Goal: Task Accomplishment & Management: Use online tool/utility

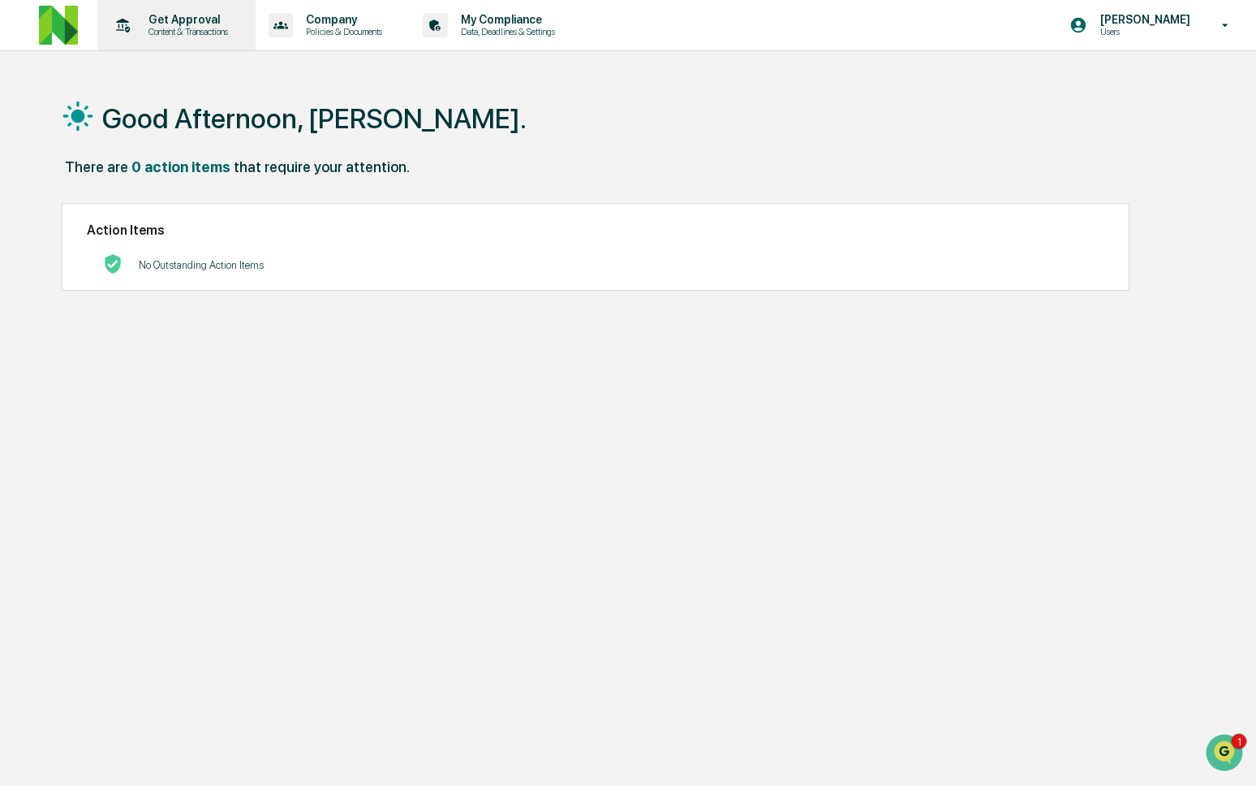
click at [165, 28] on p "Content & Transactions" at bounding box center [186, 31] width 101 height 11
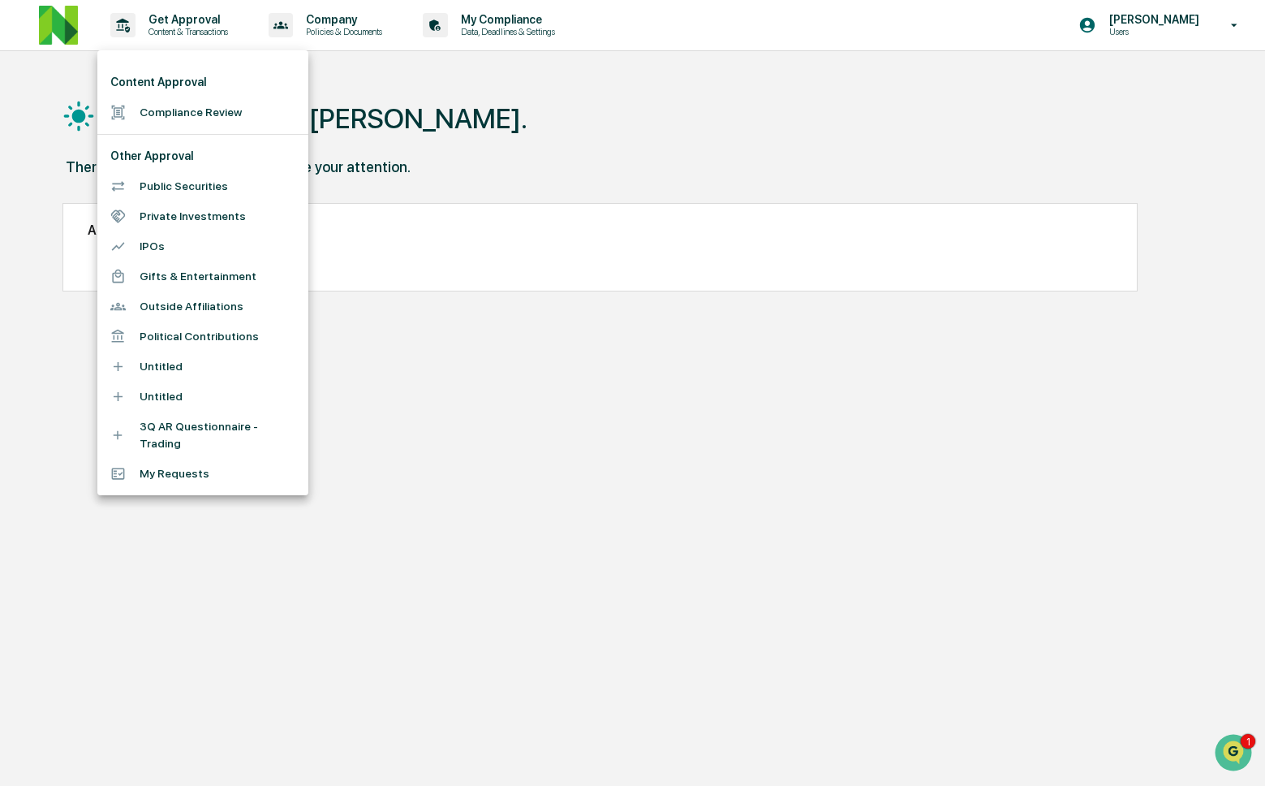
click at [190, 121] on li "Compliance Review" at bounding box center [202, 112] width 211 height 30
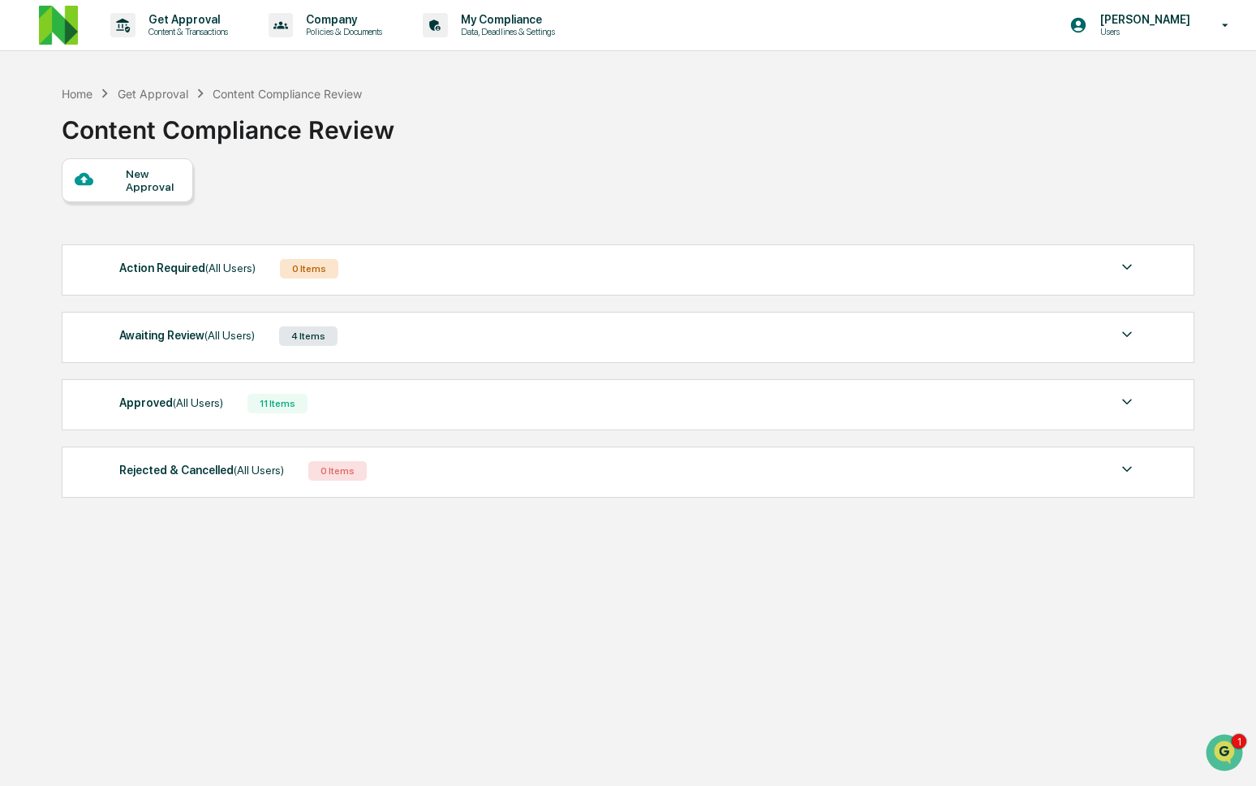
click at [248, 400] on div "Approved (All Users) 11 Items" at bounding box center [628, 403] width 1018 height 23
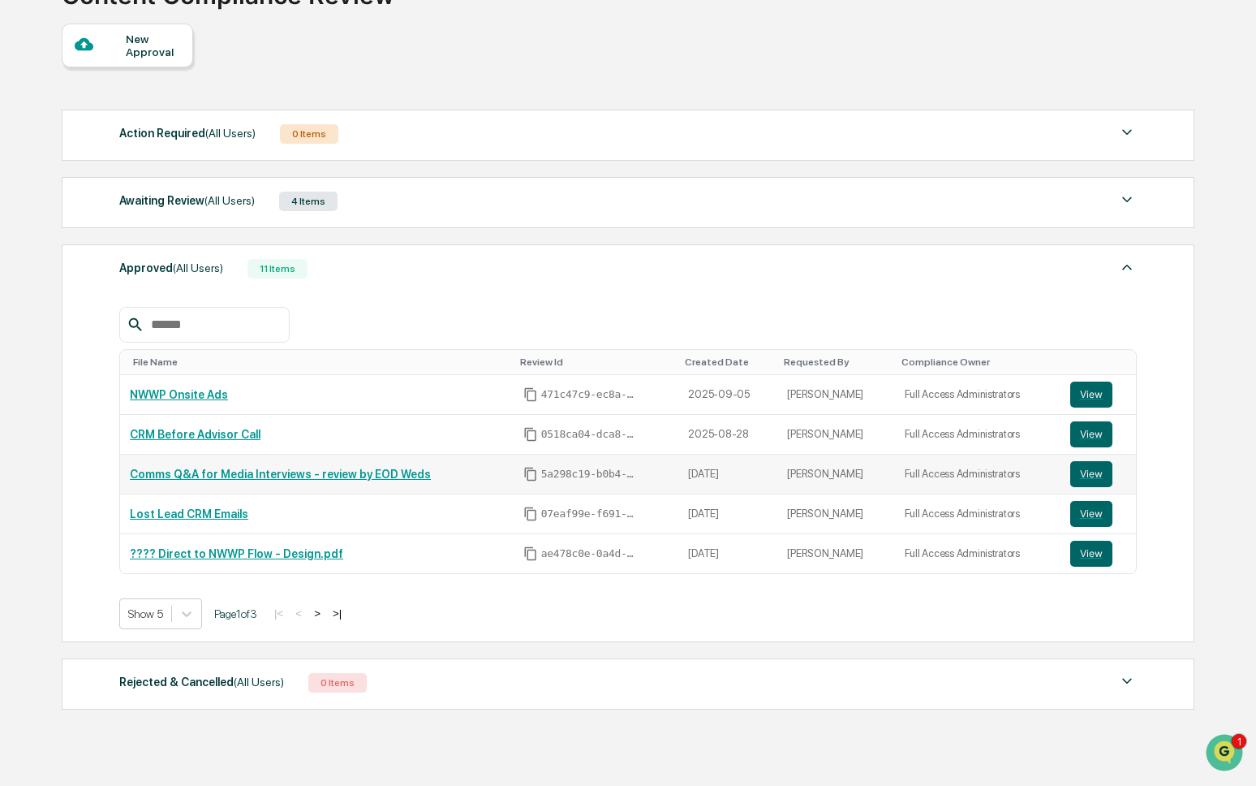
scroll to position [139, 0]
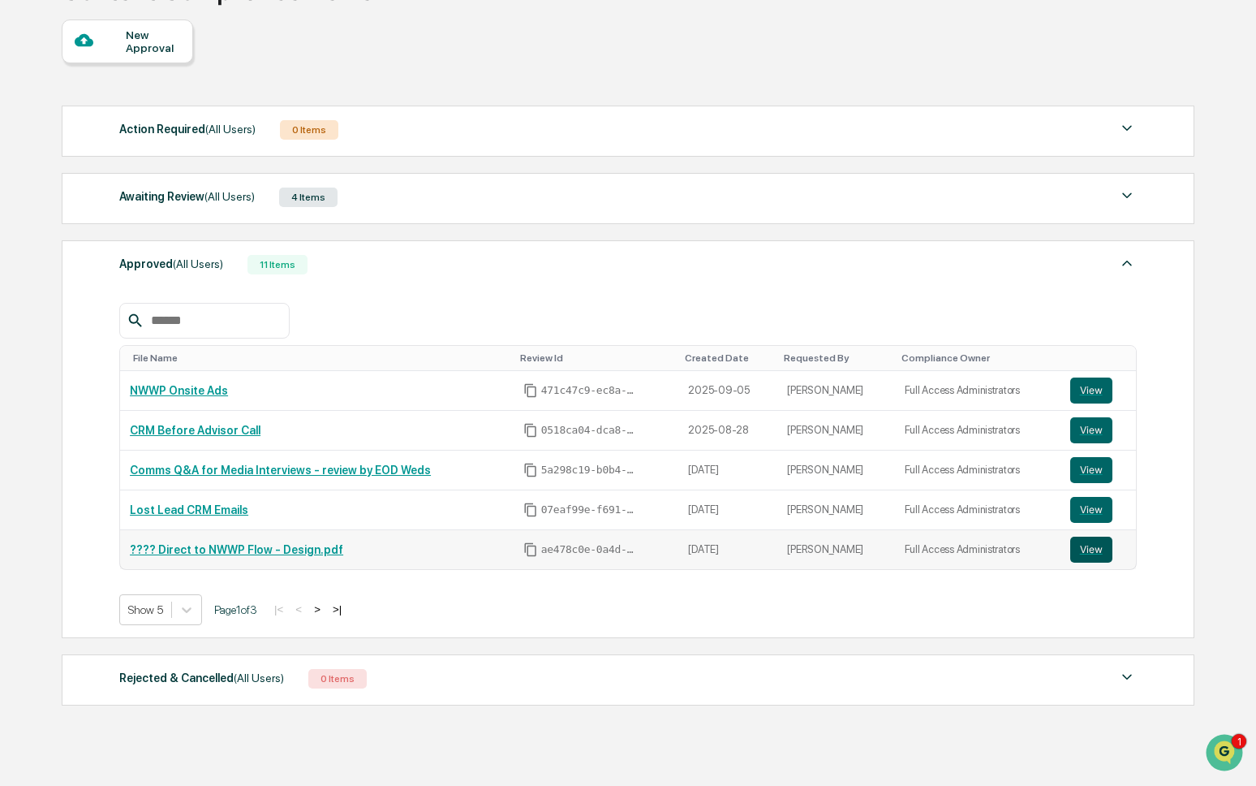
click at [1105, 558] on button "View" at bounding box center [1091, 549] width 42 height 26
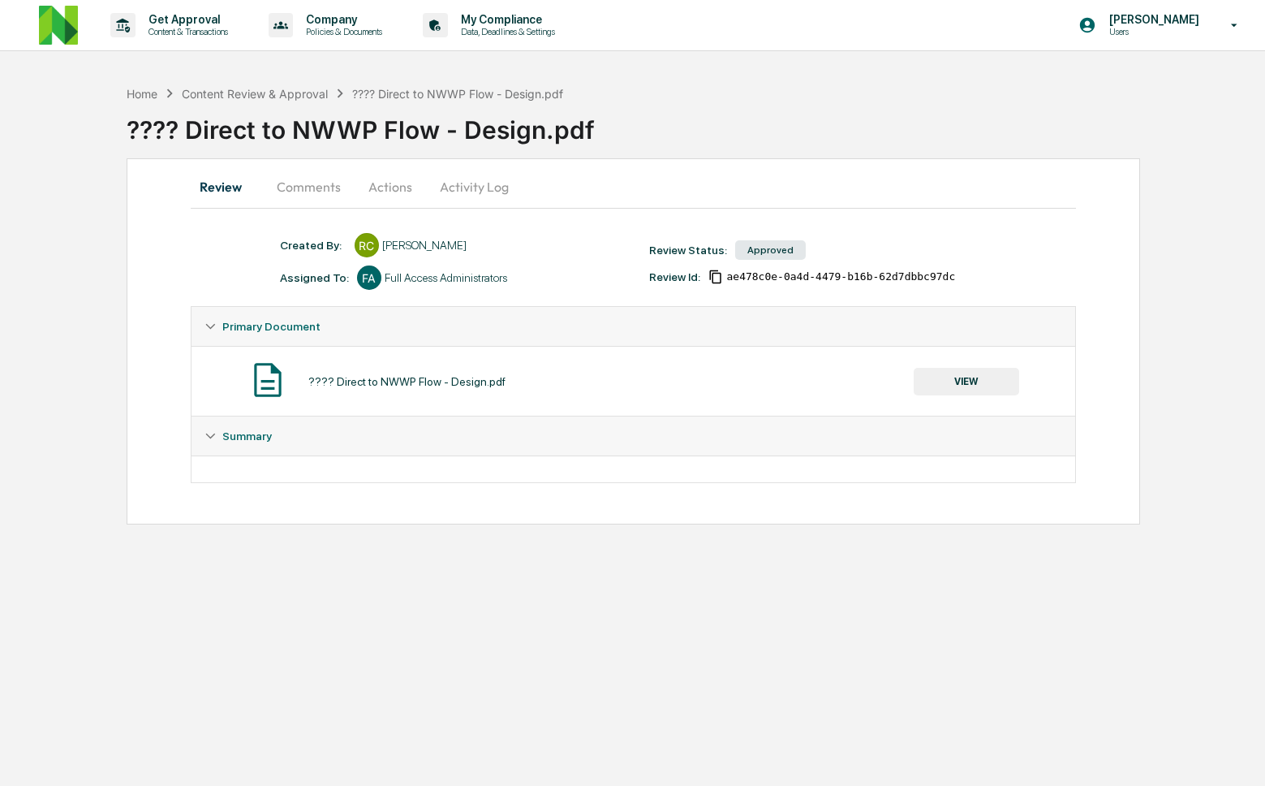
click at [299, 192] on button "Comments" at bounding box center [309, 186] width 90 height 39
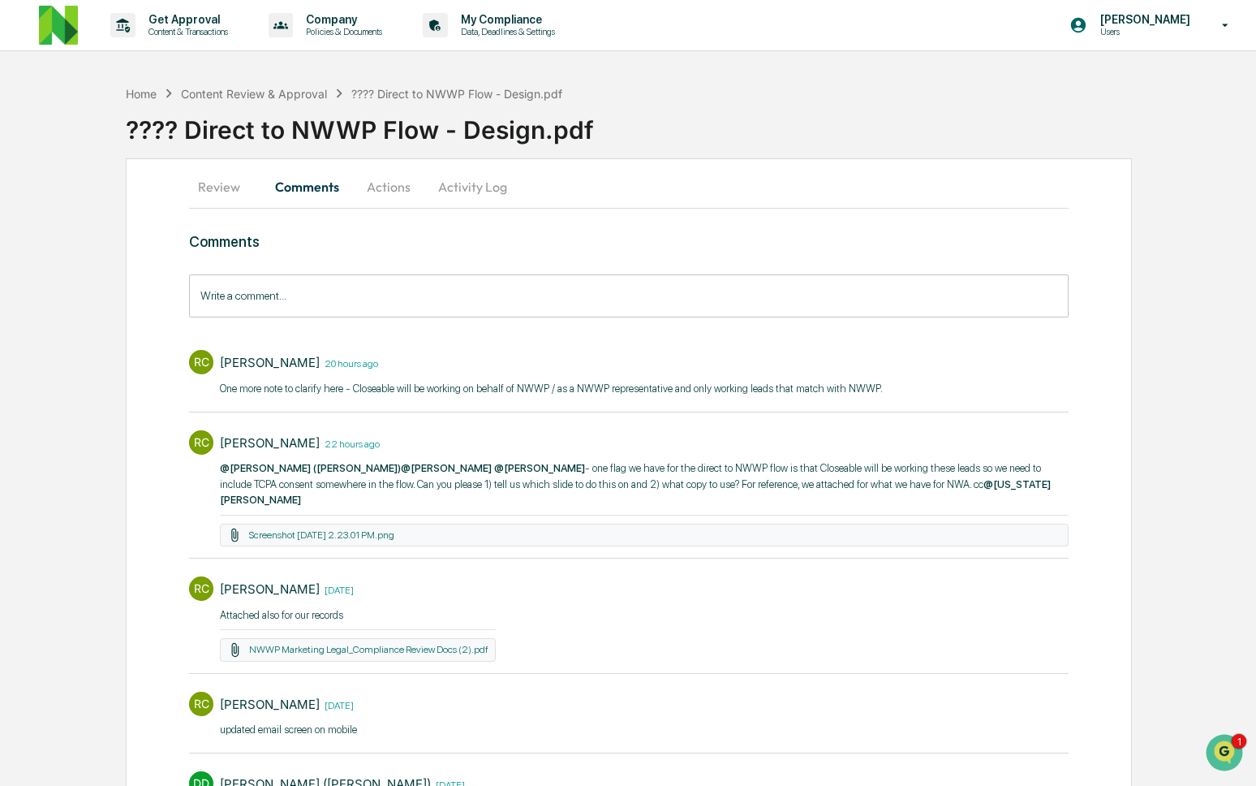
click at [321, 300] on input "Write a comment..." at bounding box center [629, 295] width 880 height 43
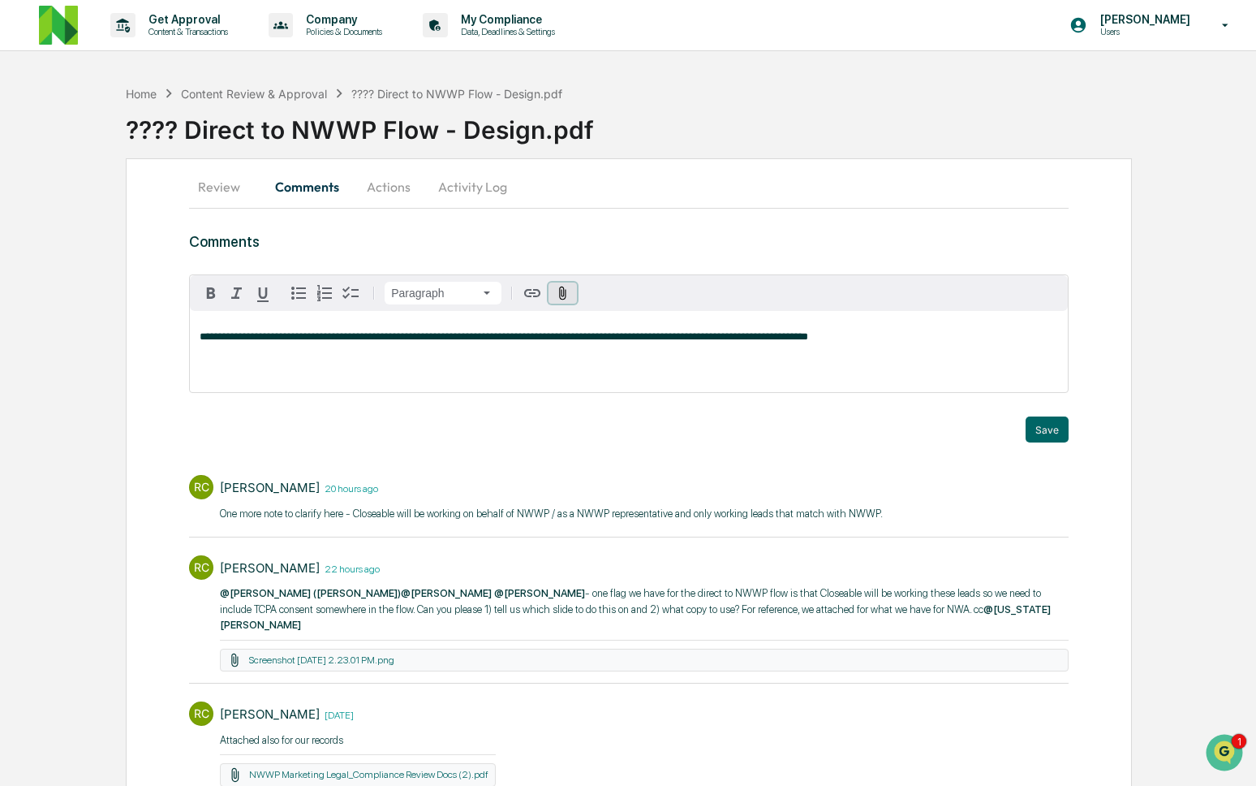
click at [566, 301] on button "button" at bounding box center [563, 293] width 28 height 22
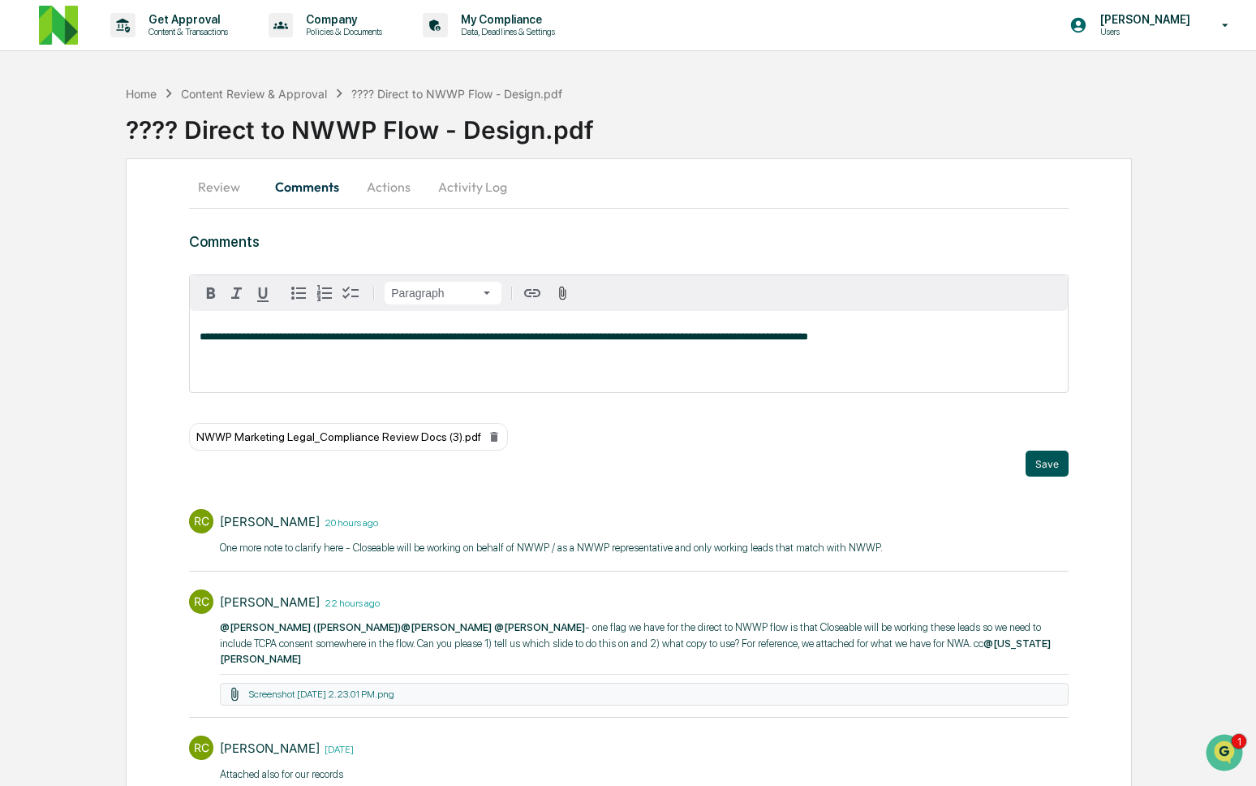
click at [1056, 462] on button "Save" at bounding box center [1047, 463] width 43 height 26
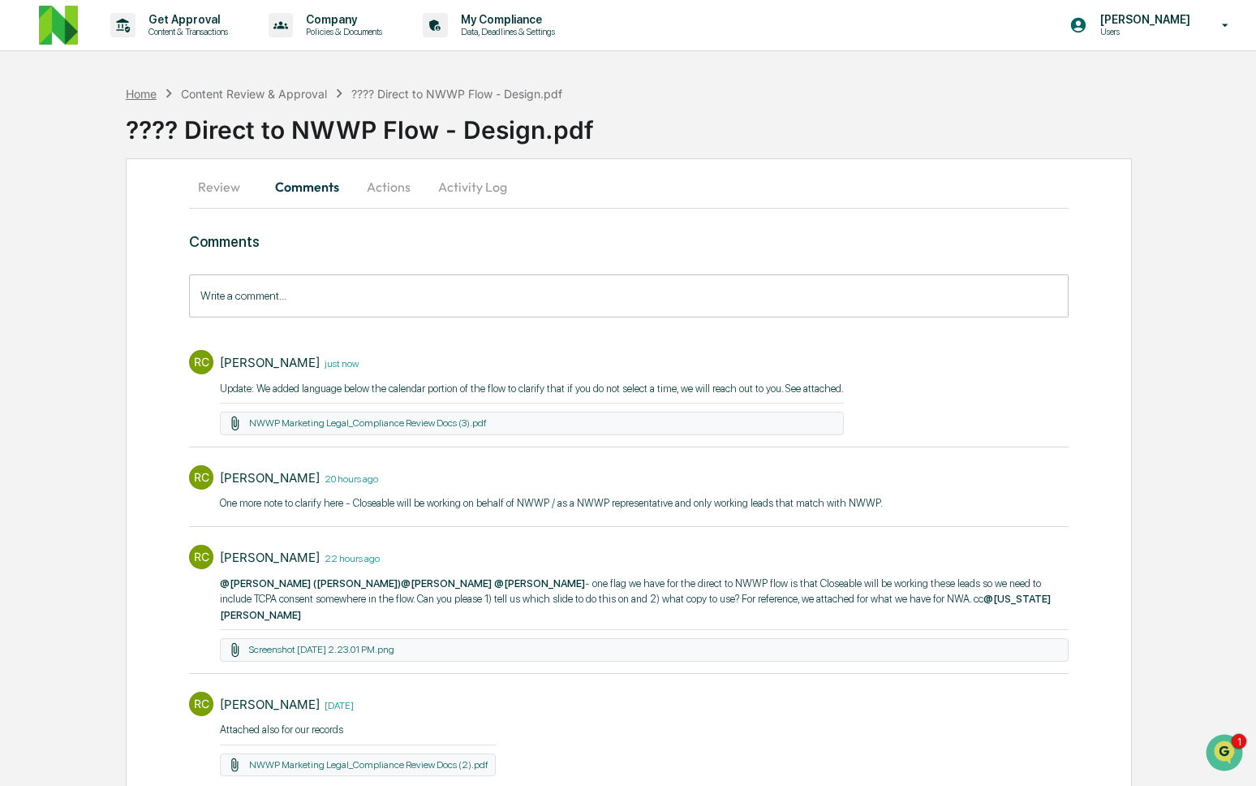
click at [151, 88] on div "Home" at bounding box center [141, 94] width 31 height 14
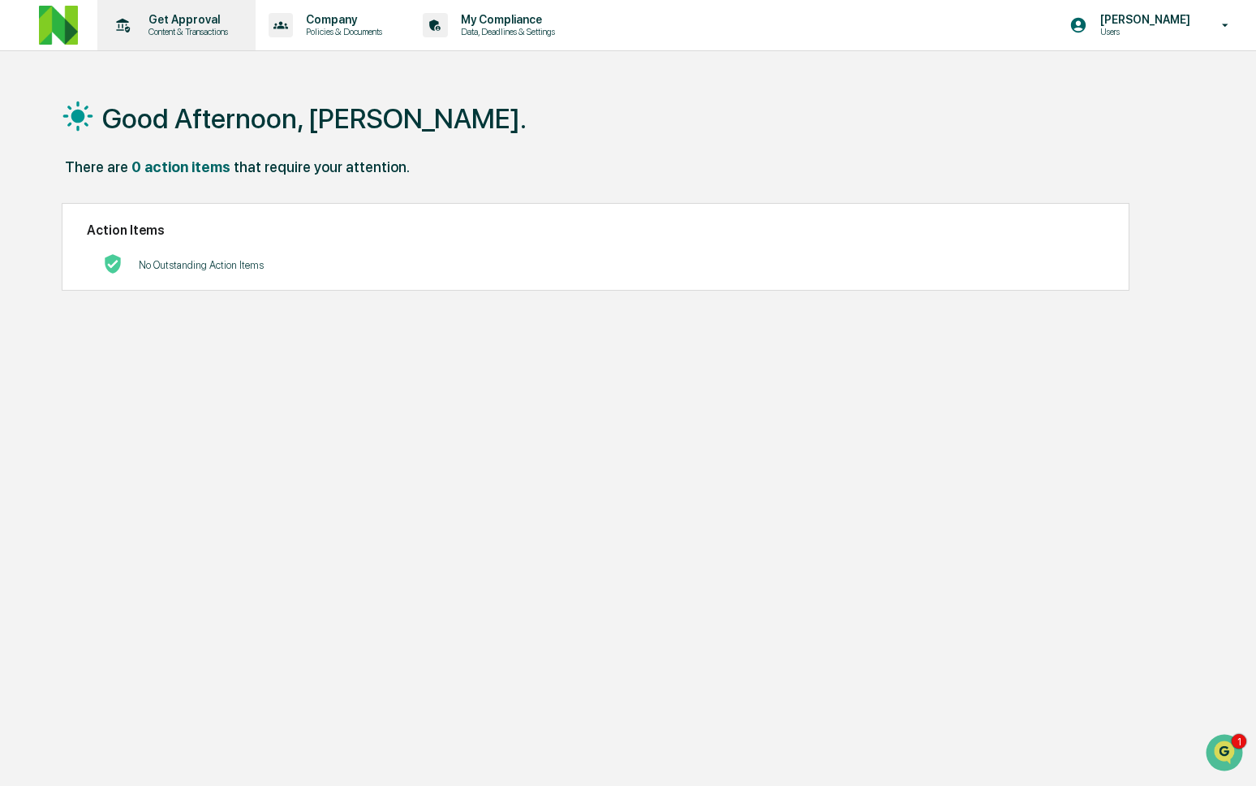
click at [165, 22] on p "Get Approval" at bounding box center [186, 19] width 101 height 13
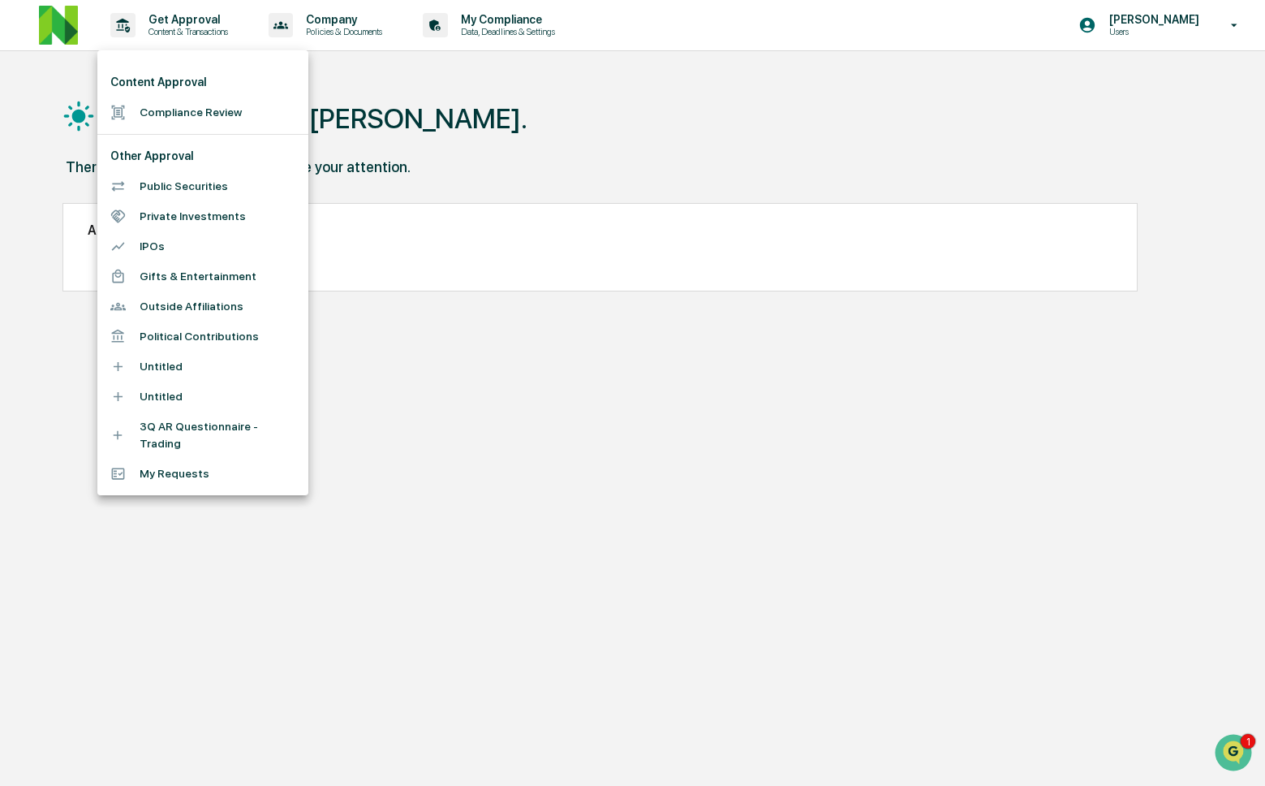
click at [186, 121] on li "Compliance Review" at bounding box center [202, 112] width 211 height 30
